Goal: Navigation & Orientation: Find specific page/section

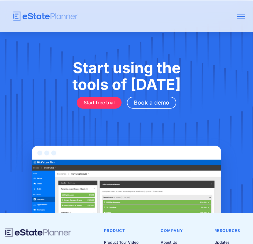
scroll to position [1728, 0]
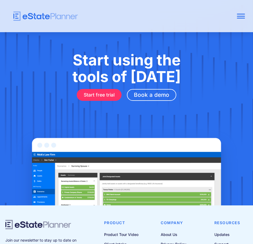
drag, startPoint x: 75, startPoint y: 150, endPoint x: 27, endPoint y: 153, distance: 48.2
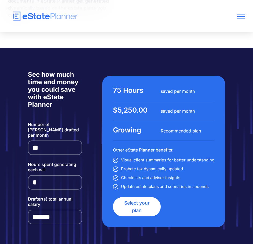
scroll to position [1195, 0]
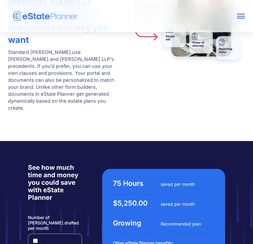
click at [240, 14] on div at bounding box center [241, 14] width 8 height 1
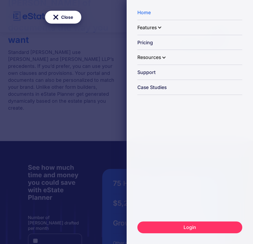
click at [158, 53] on div "Resources" at bounding box center [150, 57] width 24 height 14
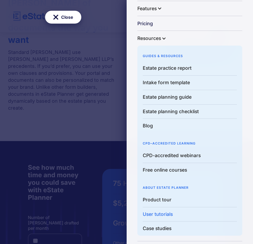
scroll to position [0, 0]
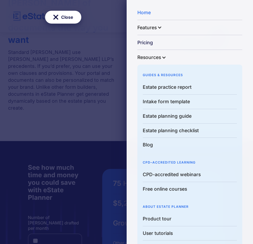
click at [144, 12] on link "Home" at bounding box center [190, 13] width 105 height 15
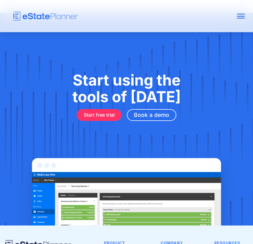
scroll to position [1728, 0]
